Goal: Task Accomplishment & Management: Manage account settings

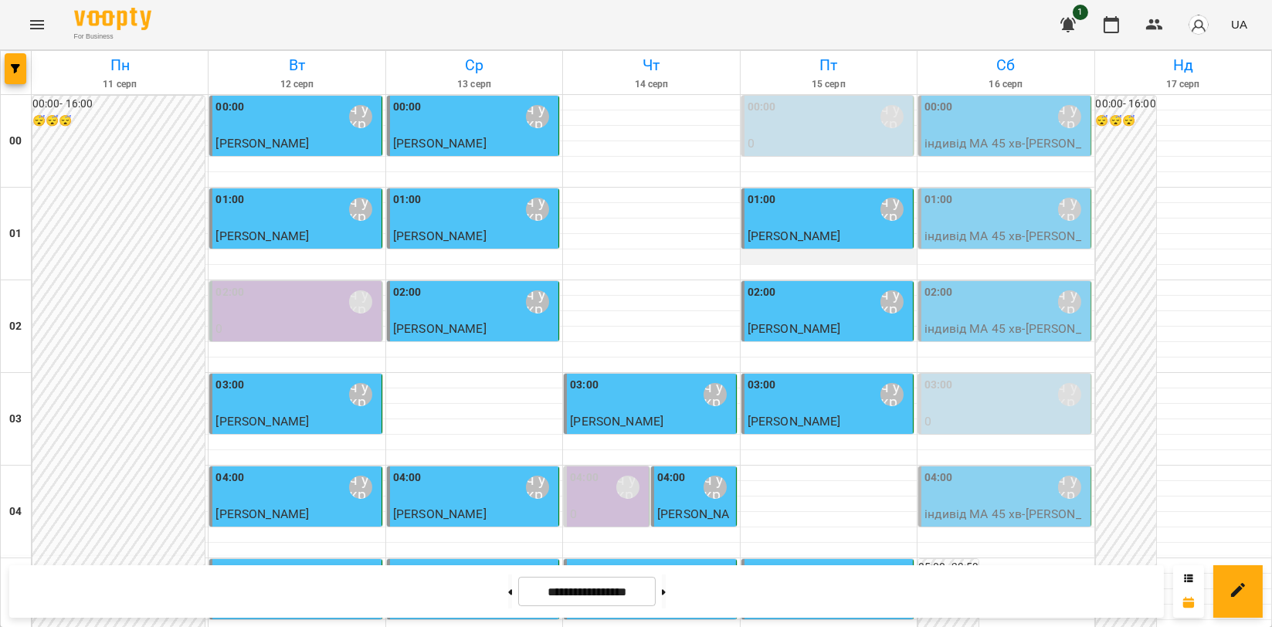
scroll to position [1716, 0]
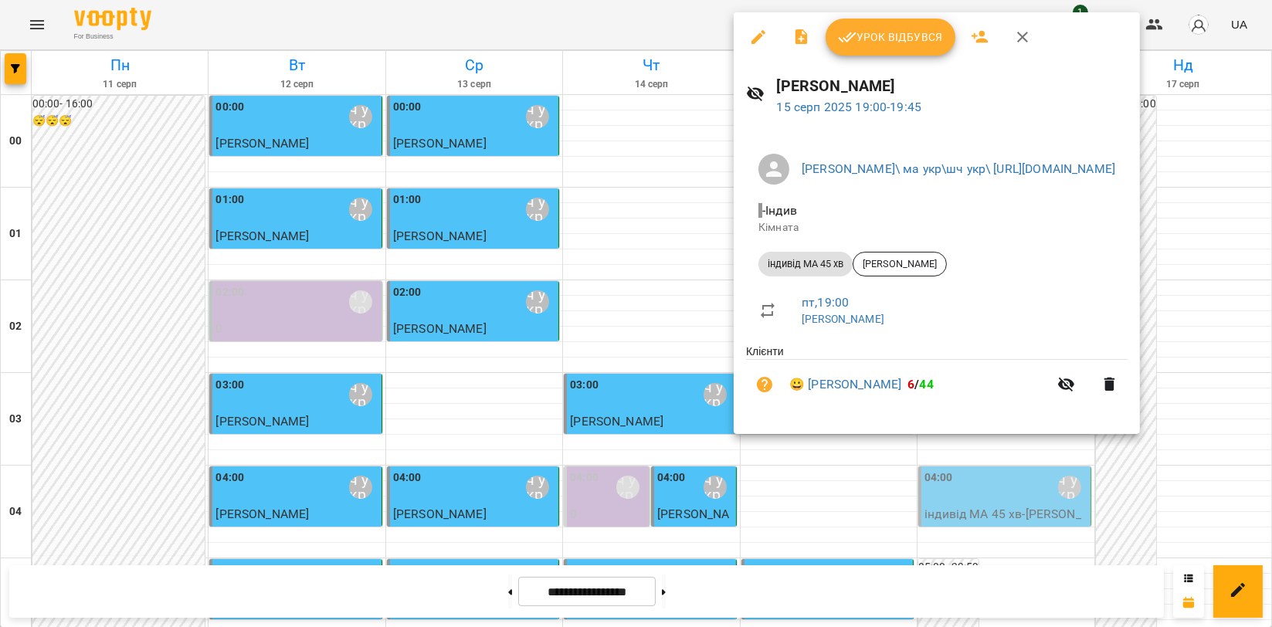
click at [892, 48] on button "Урок відбувся" at bounding box center [891, 37] width 130 height 37
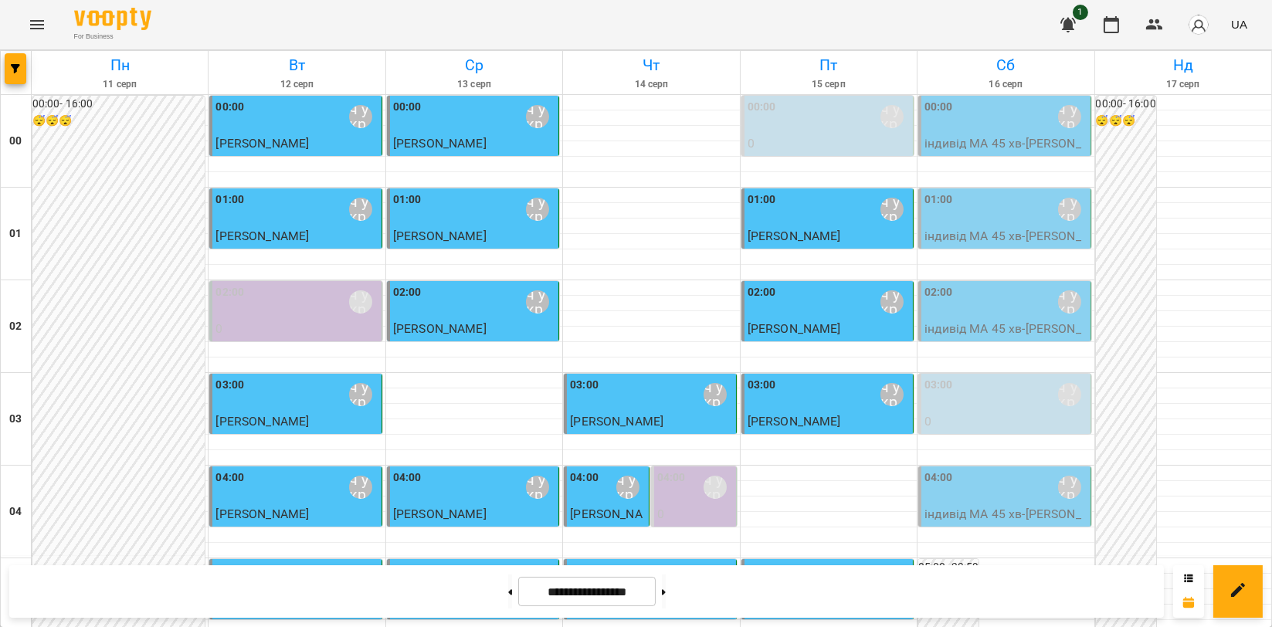
scroll to position [1630, 0]
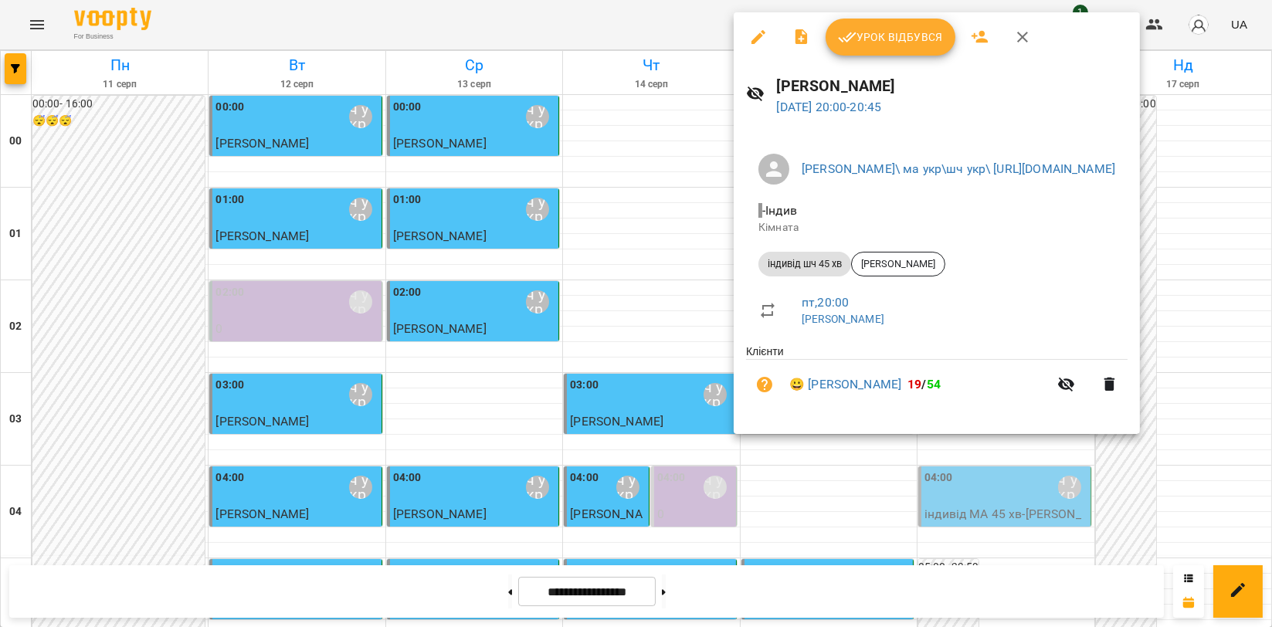
click at [896, 43] on span "Урок відбувся" at bounding box center [890, 37] width 105 height 19
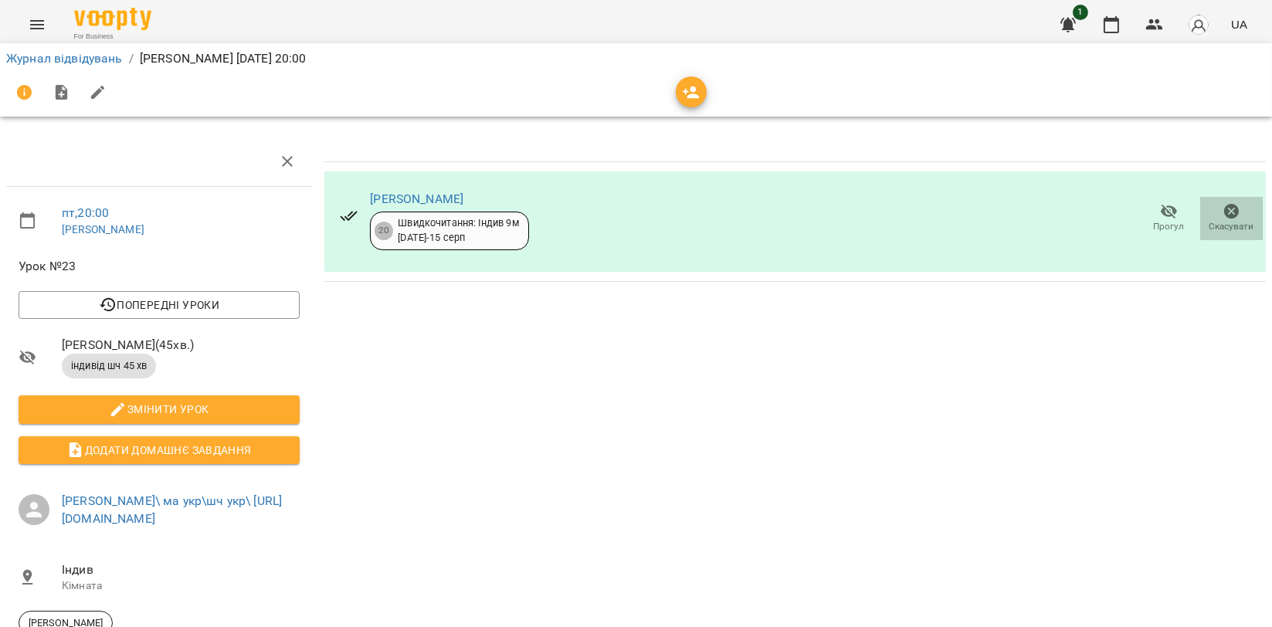
click at [1224, 215] on icon "button" at bounding box center [1231, 211] width 15 height 15
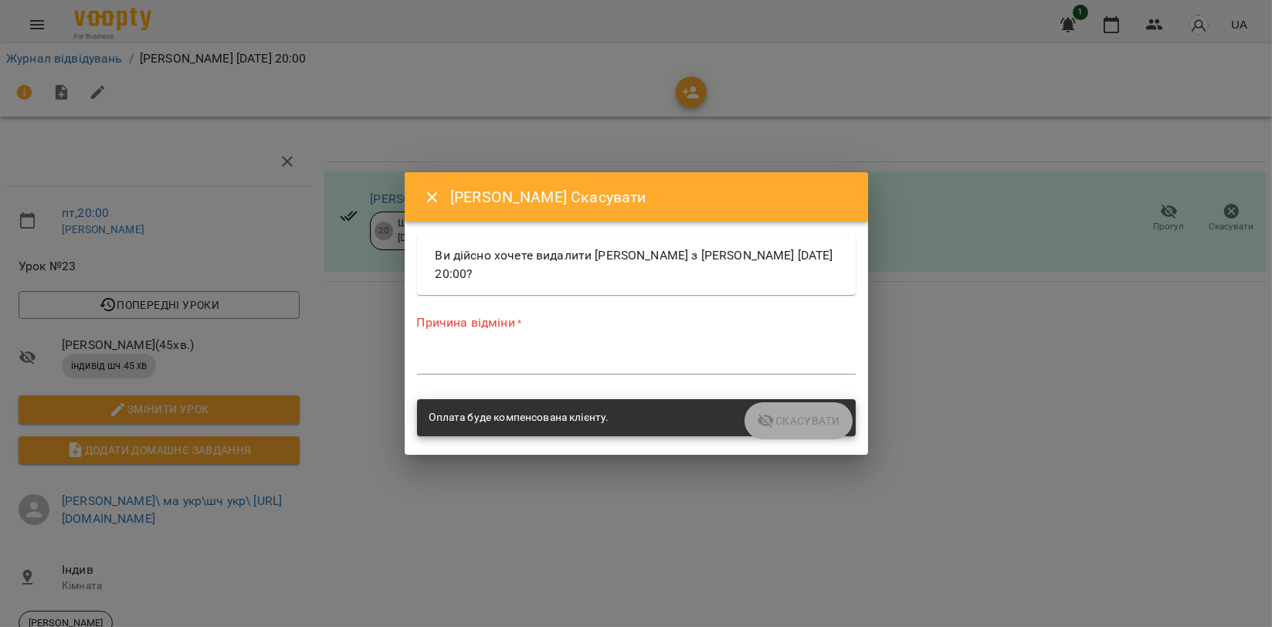
click at [524, 336] on div "Причина відміни * *" at bounding box center [636, 347] width 439 height 67
click at [513, 351] on div "*" at bounding box center [636, 362] width 439 height 25
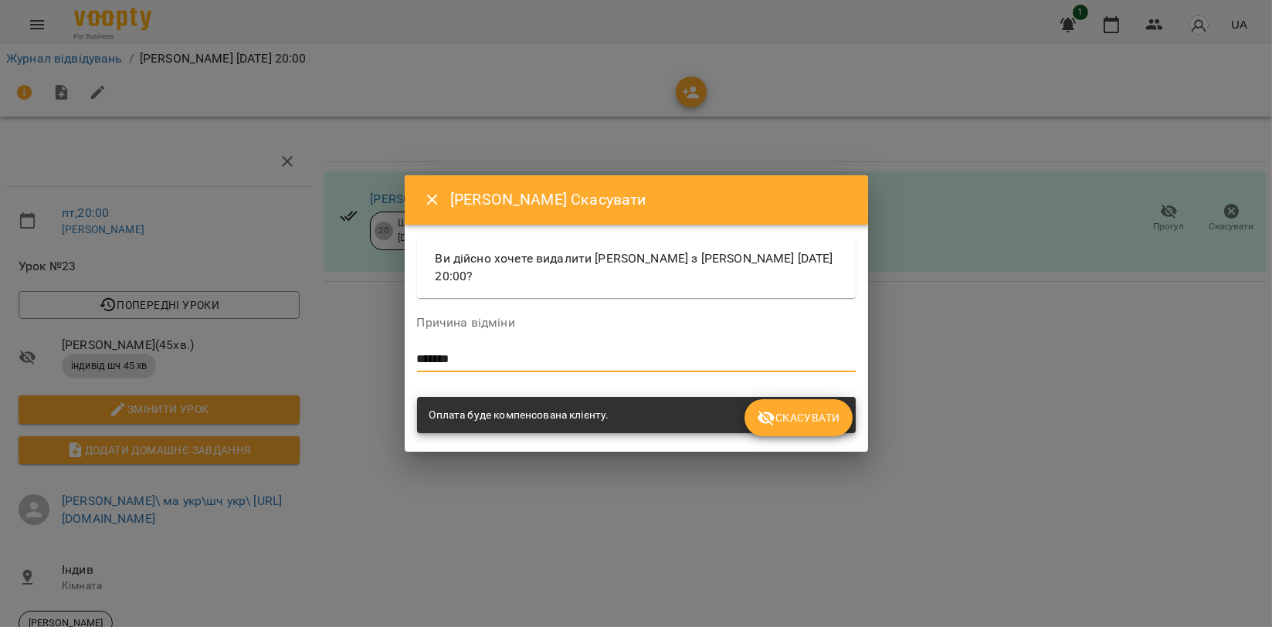
type textarea "*******"
click at [794, 417] on span "Скасувати" at bounding box center [798, 418] width 83 height 19
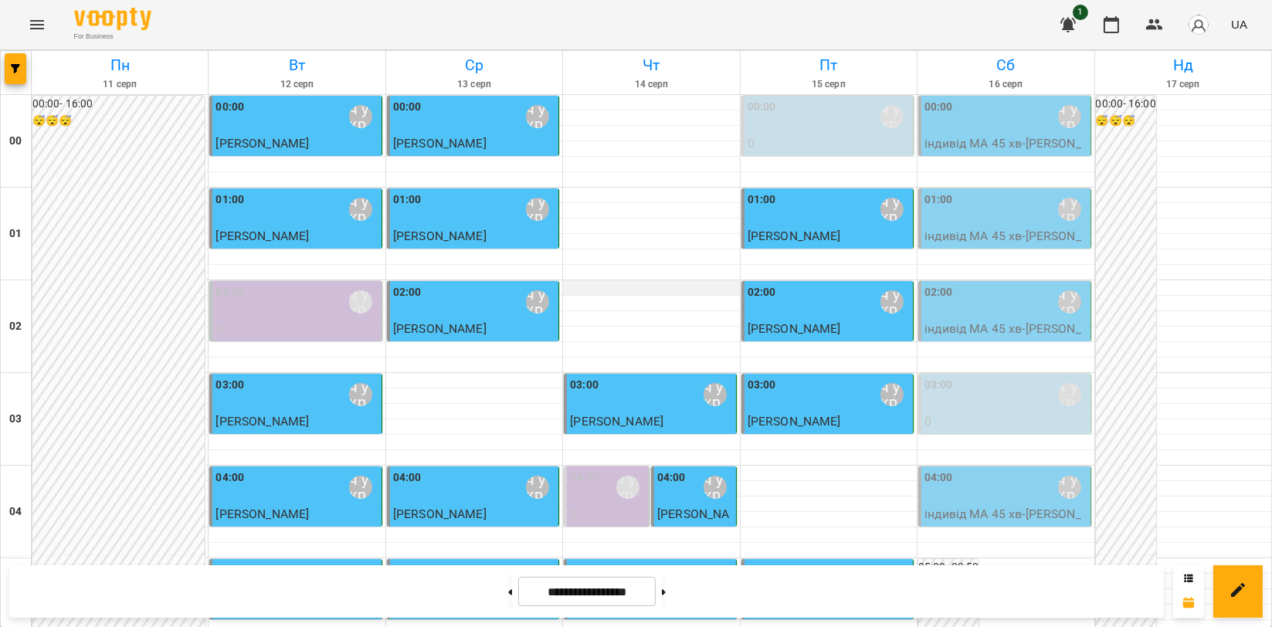
scroll to position [1762, 0]
